Goal: Task Accomplishment & Management: Complete application form

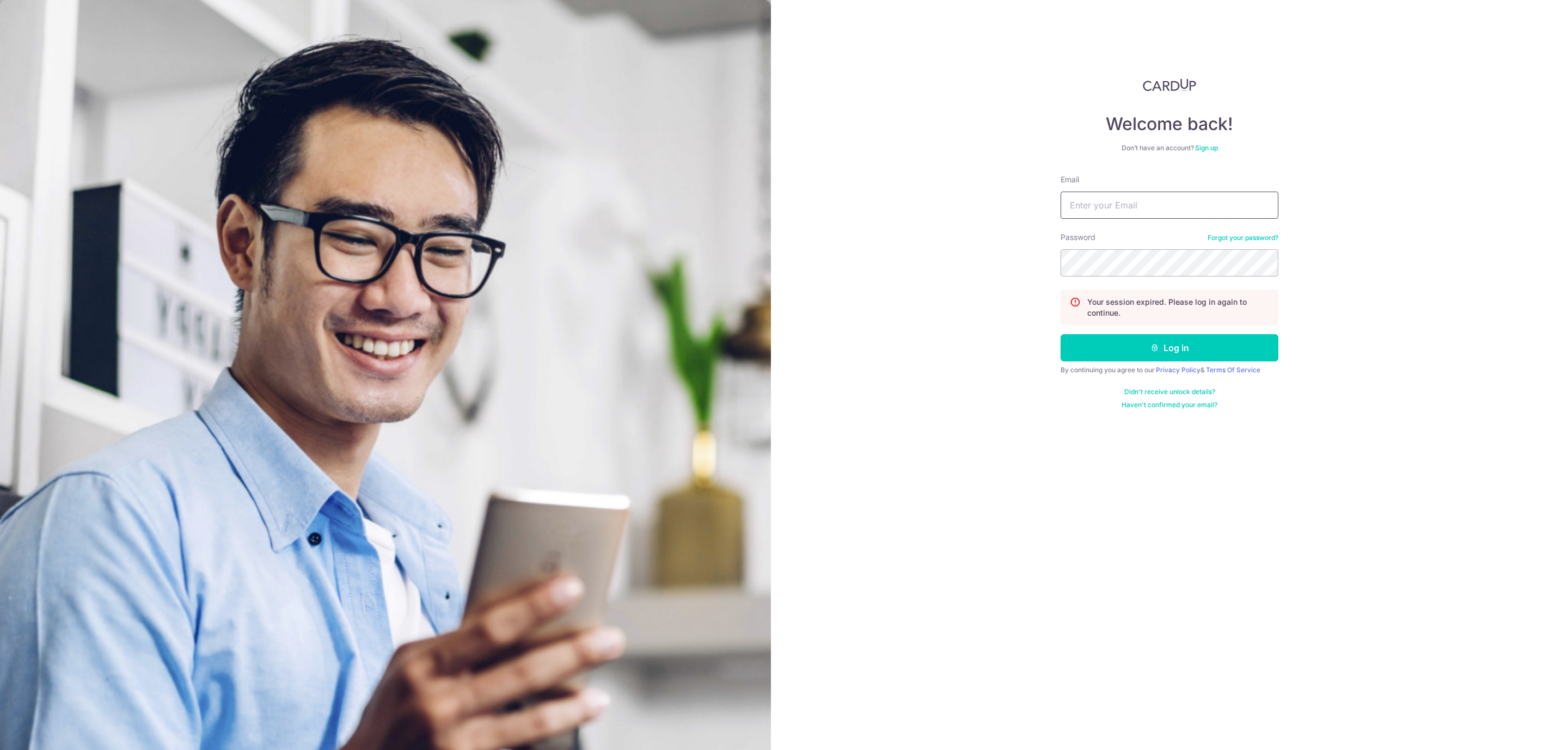
click at [1108, 206] on input "Email" at bounding box center [1170, 205] width 218 height 27
type input "sasbilling@seasonbus.com"
click at [1061, 334] on button "Log in" at bounding box center [1170, 347] width 218 height 27
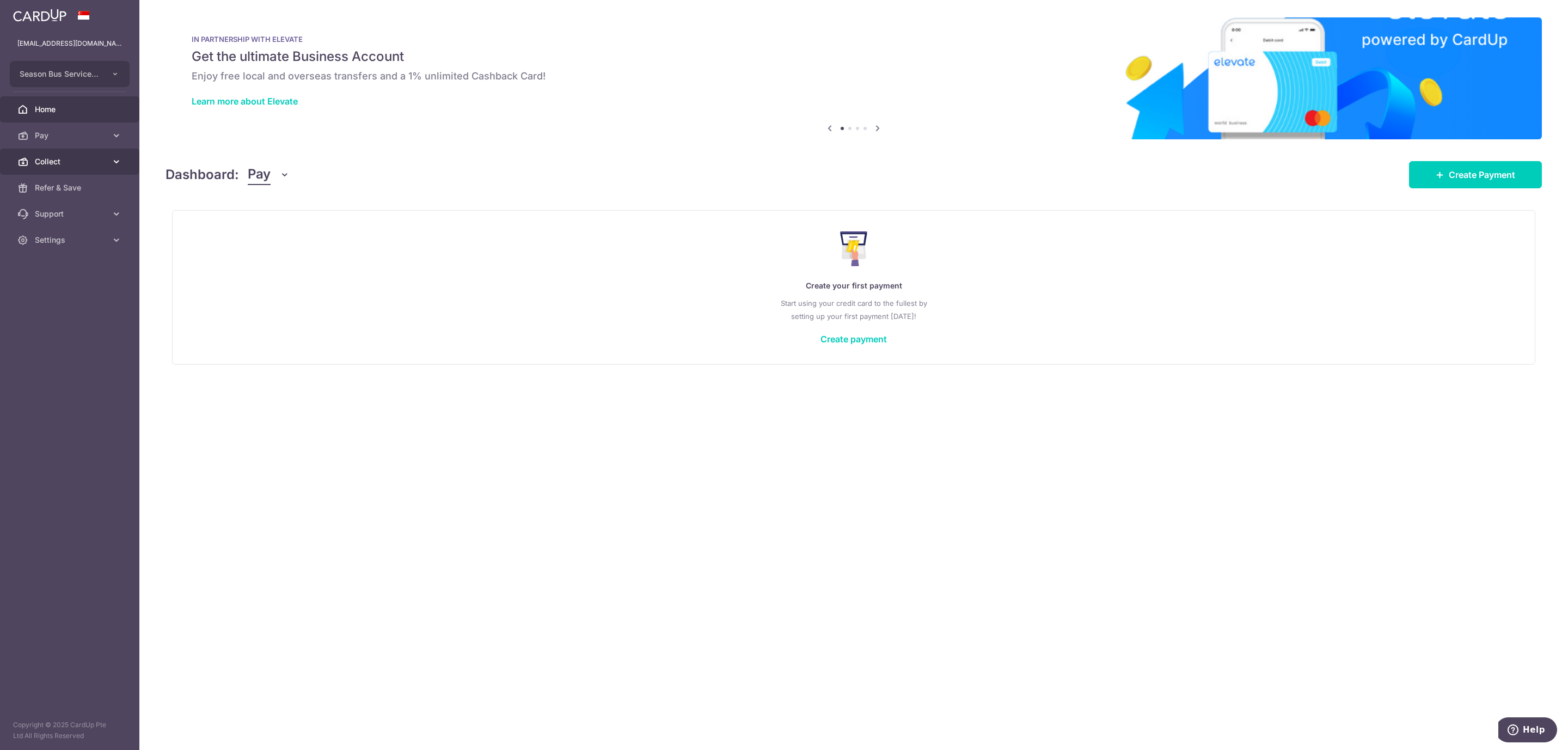
click at [52, 162] on span "Collect" at bounding box center [70, 162] width 72 height 11
click at [81, 239] on span "Payment Requests" at bounding box center [70, 240] width 72 height 11
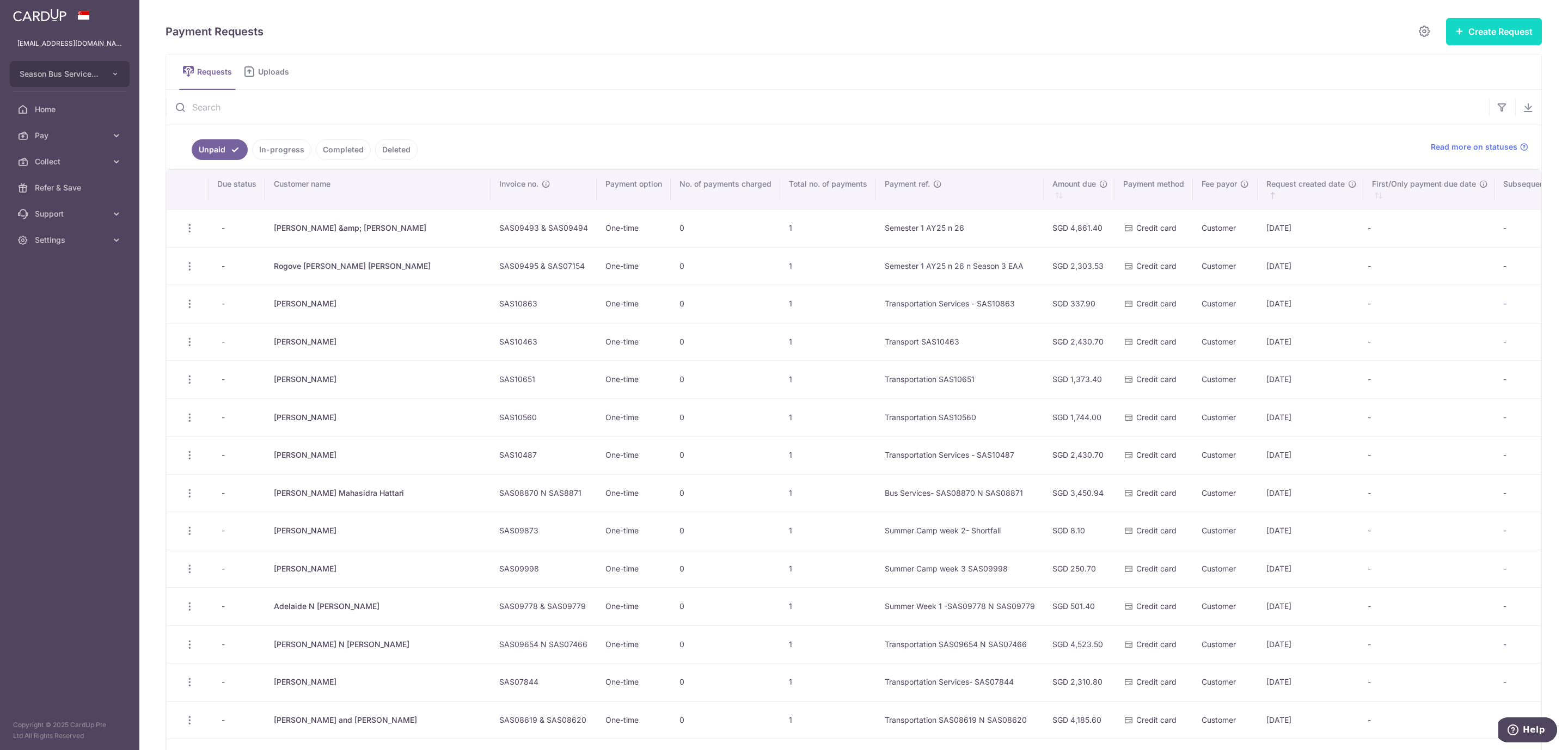
click at [1493, 37] on button "Create Request" at bounding box center [1493, 31] width 96 height 27
click at [1454, 62] on span "Single Request" at bounding box center [1476, 65] width 112 height 13
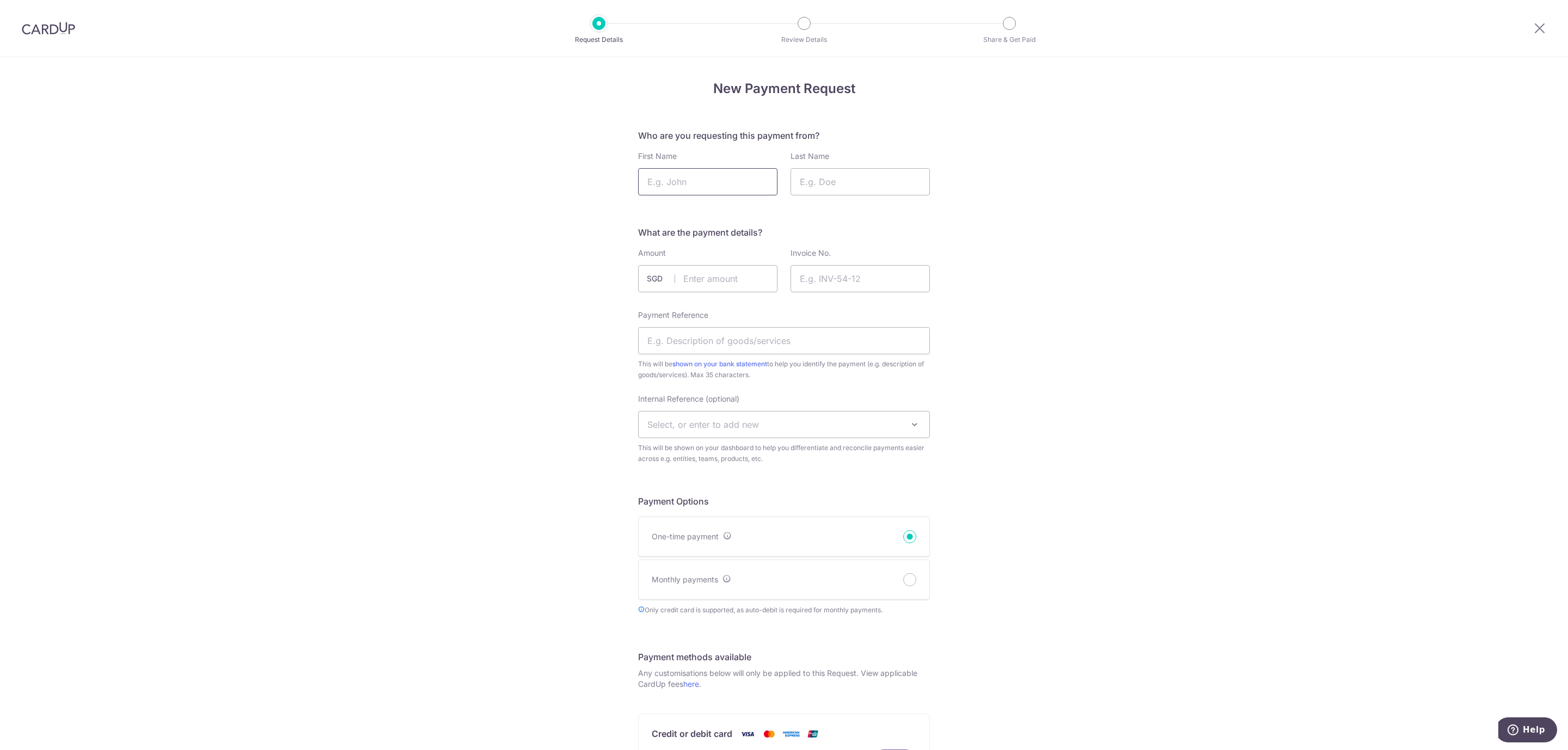
click at [739, 188] on input "First Name" at bounding box center [707, 182] width 140 height 27
type input "Serena Megan"
click at [826, 183] on input "Last Name" at bounding box center [861, 182] width 140 height 27
type input "Ma"
click at [707, 276] on input "text" at bounding box center [707, 278] width 140 height 27
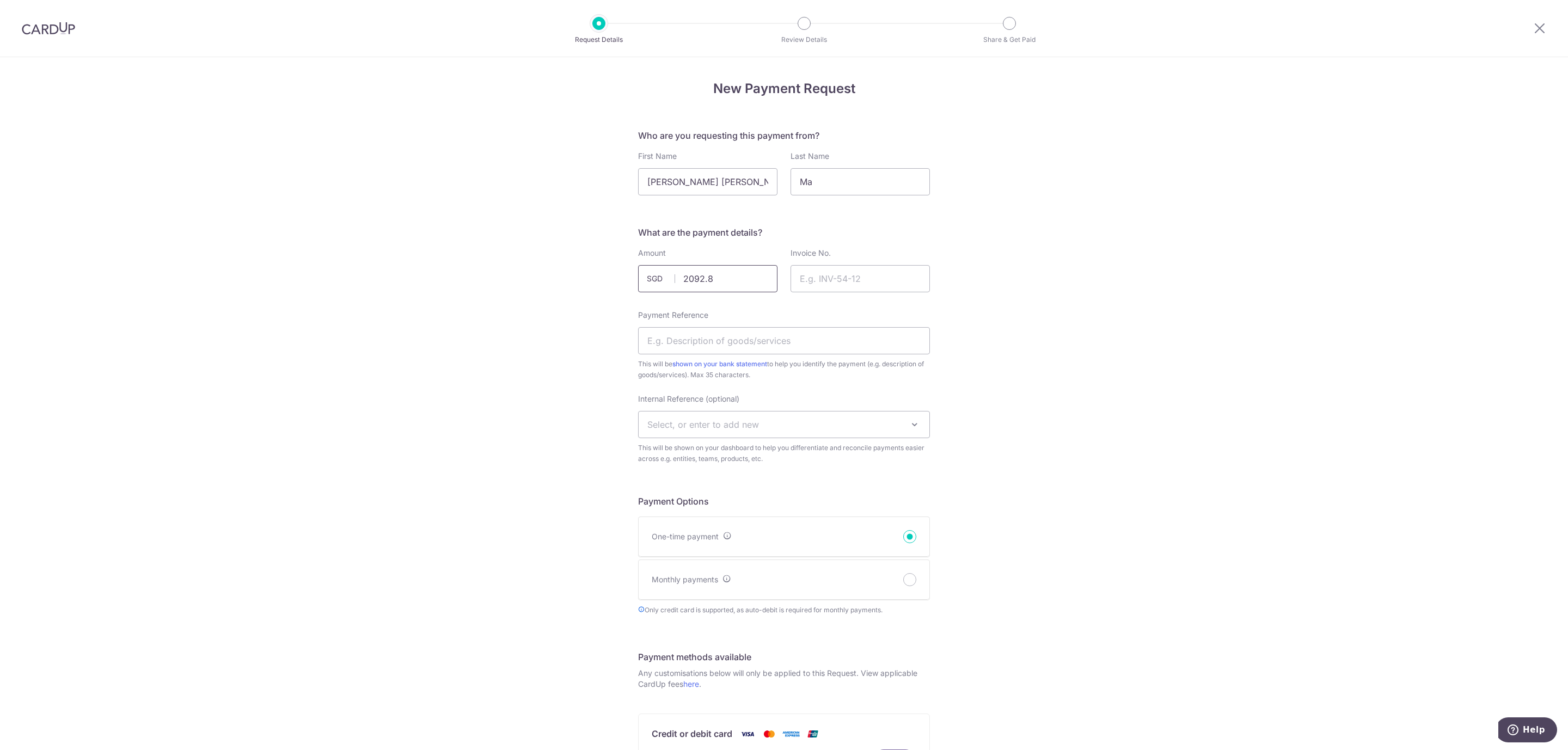
type input "2092.80"
drag, startPoint x: 871, startPoint y: 280, endPoint x: 865, endPoint y: 280, distance: 6.0
click at [871, 280] on input "Invoice No." at bounding box center [861, 278] width 140 height 27
type input "SAS09258"
click at [692, 329] on input "Payment Reference" at bounding box center [783, 341] width 292 height 27
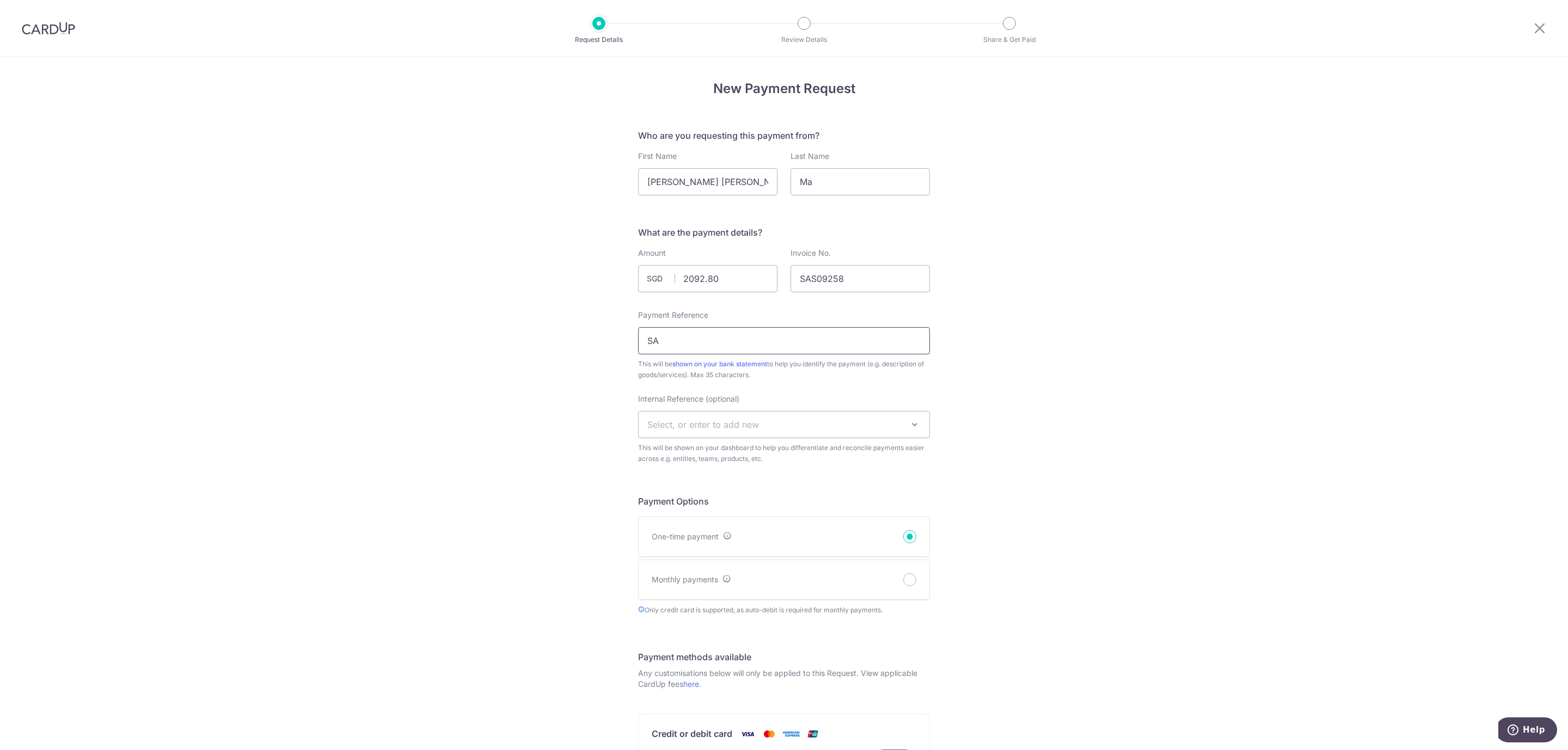
type input "SAS"
drag, startPoint x: 670, startPoint y: 338, endPoint x: 589, endPoint y: 329, distance: 81.5
click at [589, 329] on div "New Payment Request Who are you requesting this payment from? First Name Serena…" at bounding box center [784, 601] width 1568 height 1089
click at [797, 340] on input "Transportation Services- SAS01225" at bounding box center [783, 341] width 292 height 27
type input "Transportation Services- SAS09258"
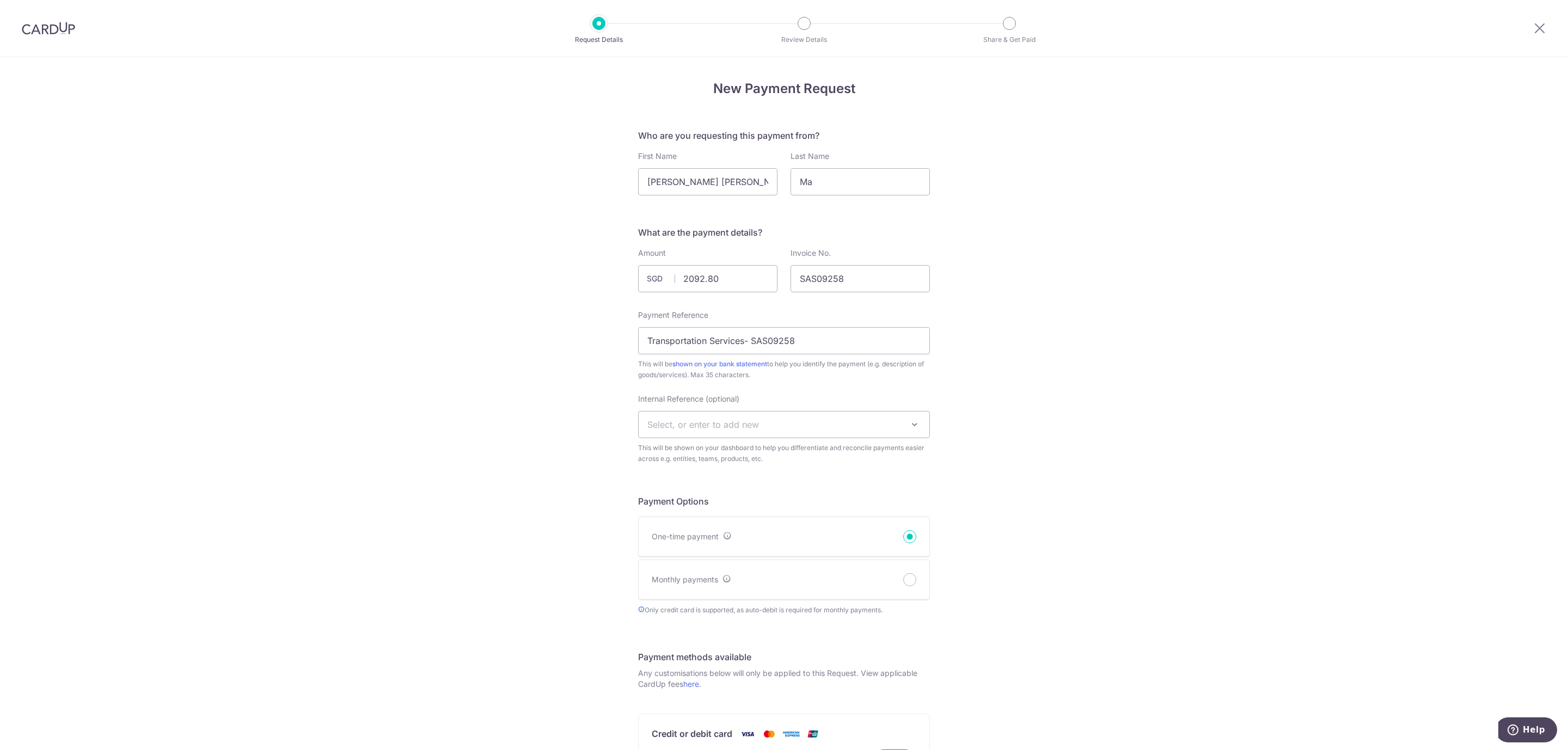
click at [1000, 505] on div "New Payment Request Who are you requesting this payment from? First Name Serena…" at bounding box center [784, 601] width 1568 height 1089
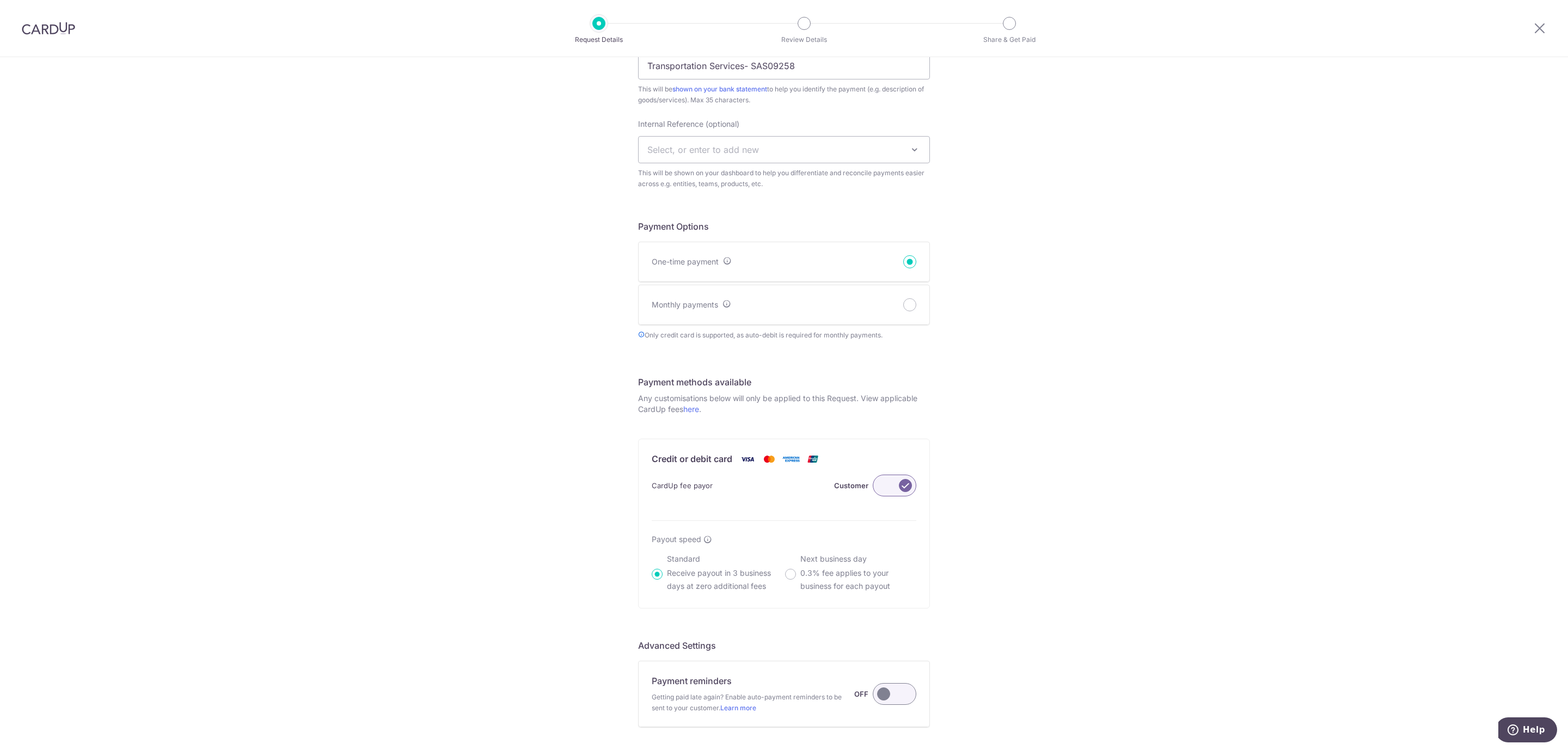
scroll to position [399, 0]
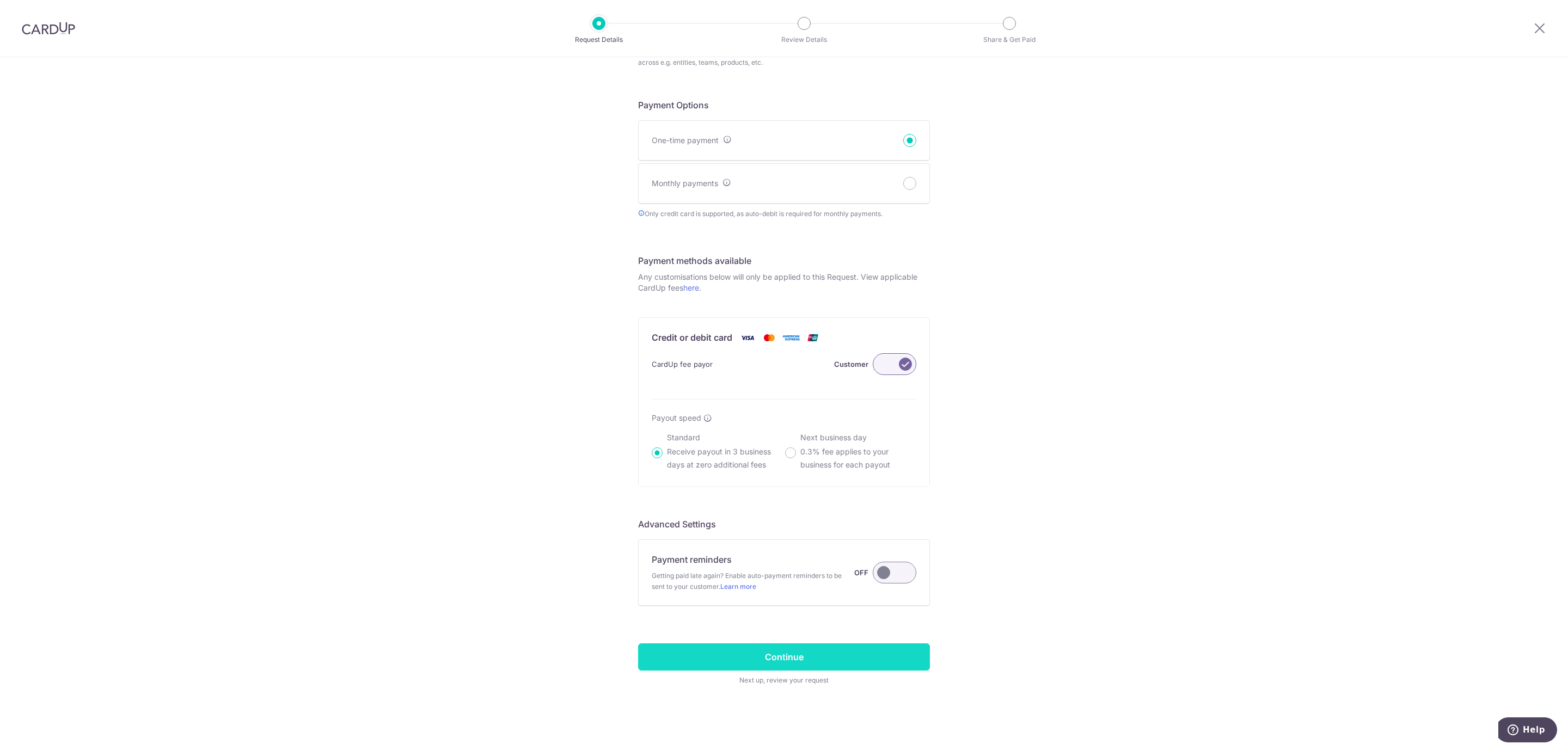
click at [826, 660] on input "Continue" at bounding box center [783, 656] width 292 height 27
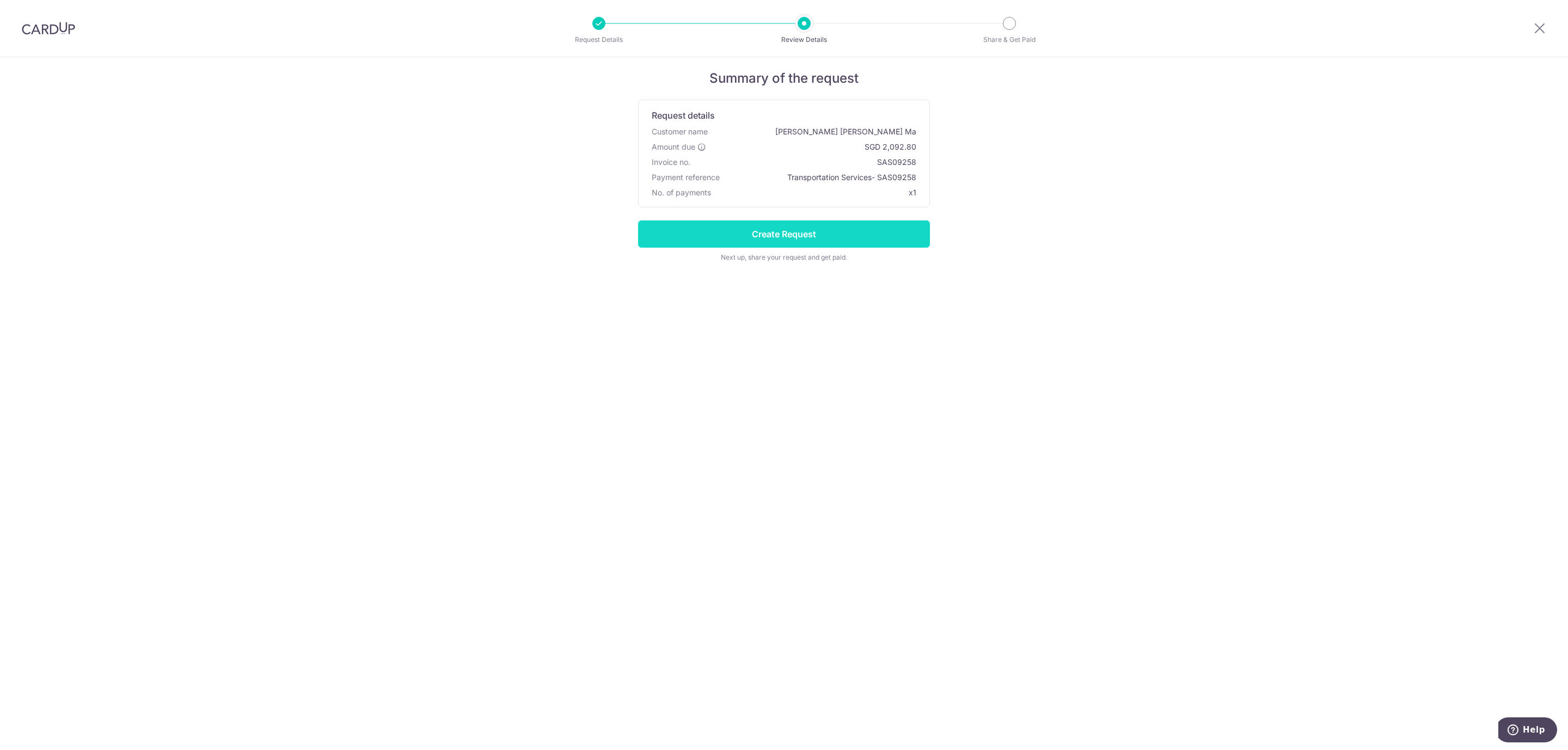
click at [802, 237] on input "Create Request" at bounding box center [783, 234] width 292 height 27
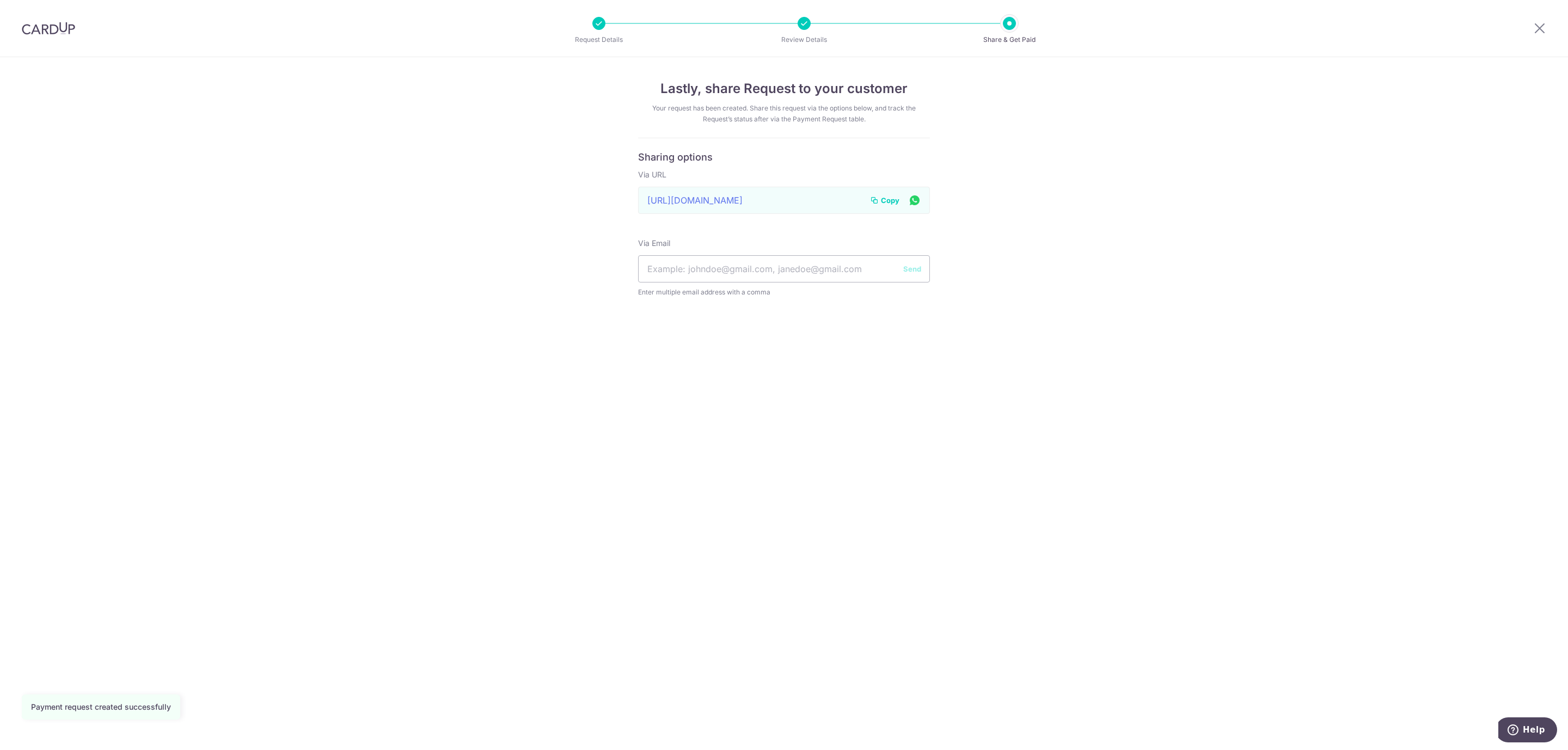
click at [890, 201] on span "Copy" at bounding box center [890, 200] width 18 height 11
click at [889, 199] on span "Copy" at bounding box center [890, 200] width 18 height 11
click at [887, 201] on span "Copy" at bounding box center [890, 200] width 18 height 11
